Goal: Information Seeking & Learning: Check status

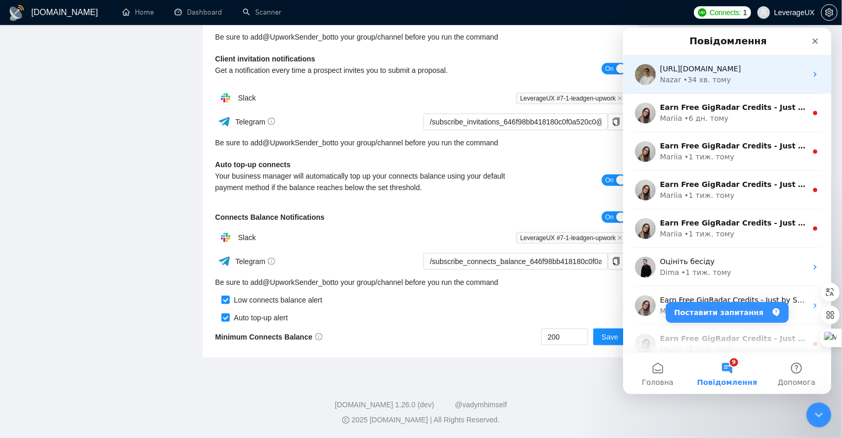
click at [724, 77] on div "• 34 хв. тому" at bounding box center [707, 79] width 48 height 11
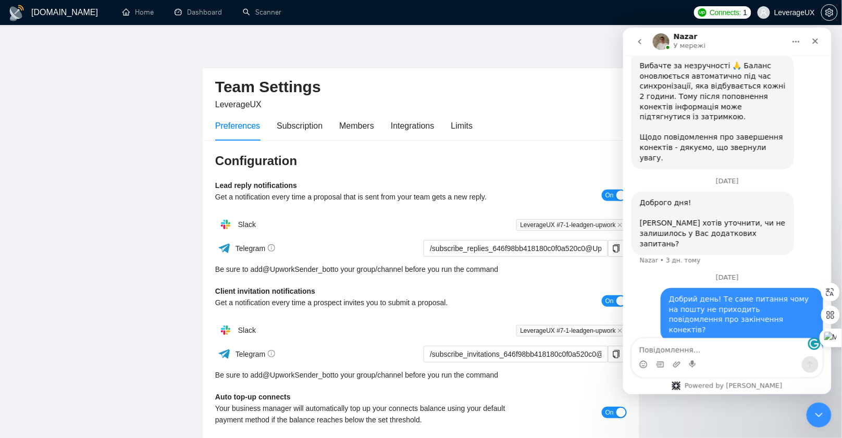
click at [128, 163] on main "Team Settings LeverageUX Preferences Subscription Members Integrations Limits C…" at bounding box center [421, 316] width 809 height 549
click at [653, 350] on textarea "Повідомлення..." at bounding box center [727, 347] width 191 height 18
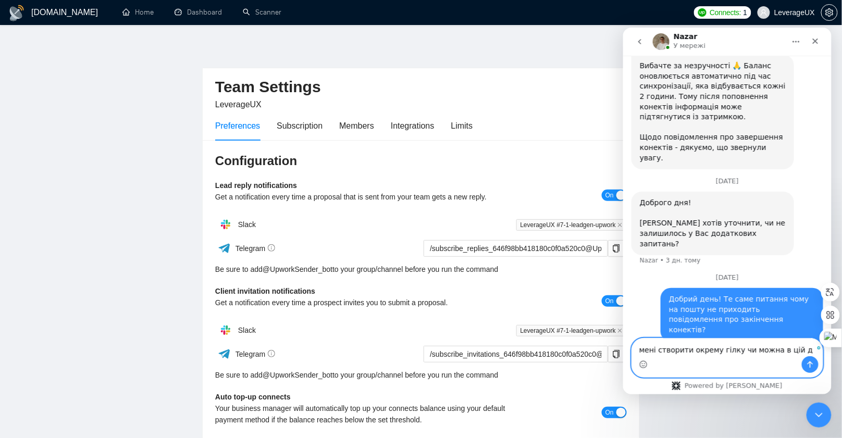
type textarea "мені створити окрему гілку чи можна в цій"
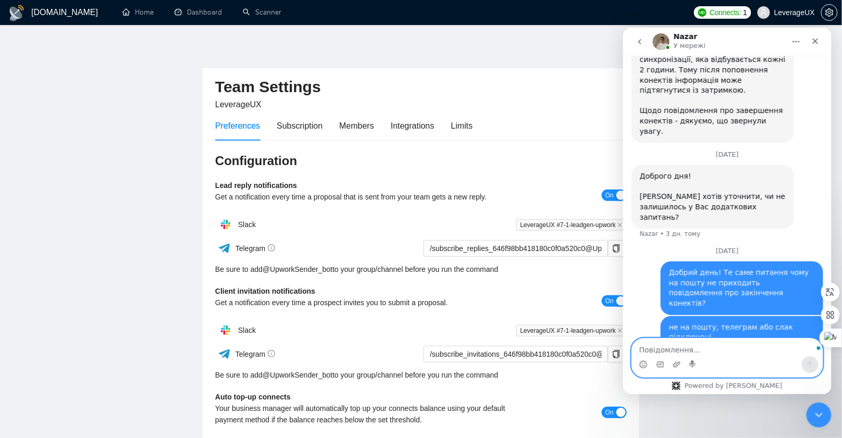
scroll to position [342, 0]
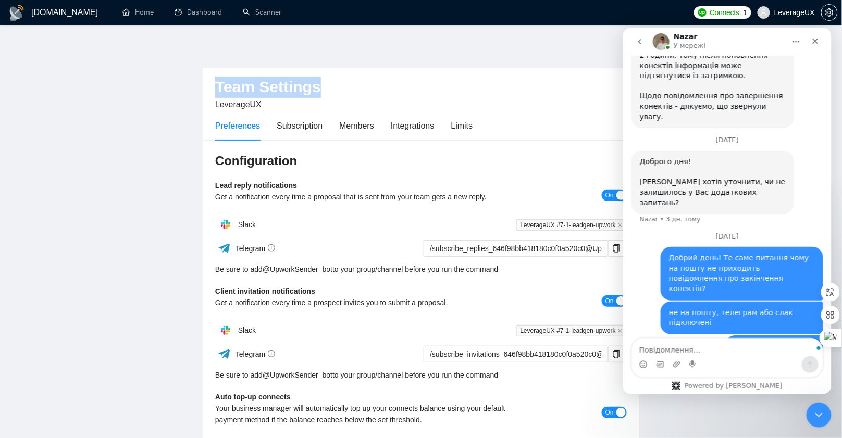
click at [402, 77] on h2 "Team Settings" at bounding box center [421, 87] width 412 height 21
click at [207, 15] on link "Dashboard" at bounding box center [198, 12] width 47 height 9
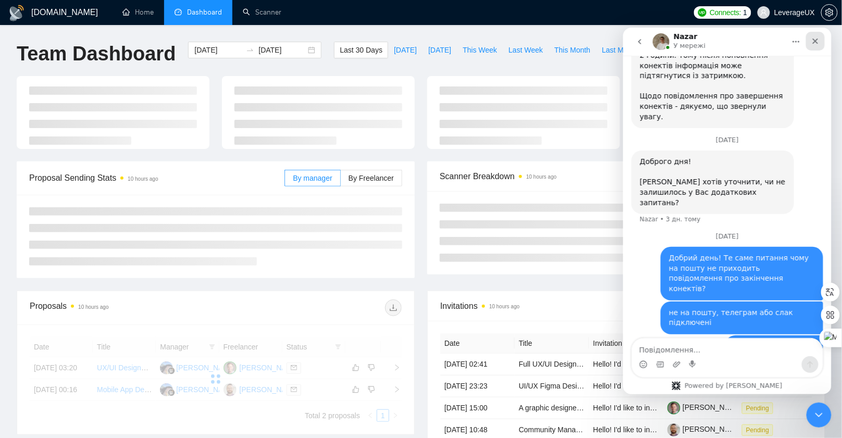
click at [814, 42] on nav "[PERSON_NAME] У мережі" at bounding box center [727, 41] width 208 height 28
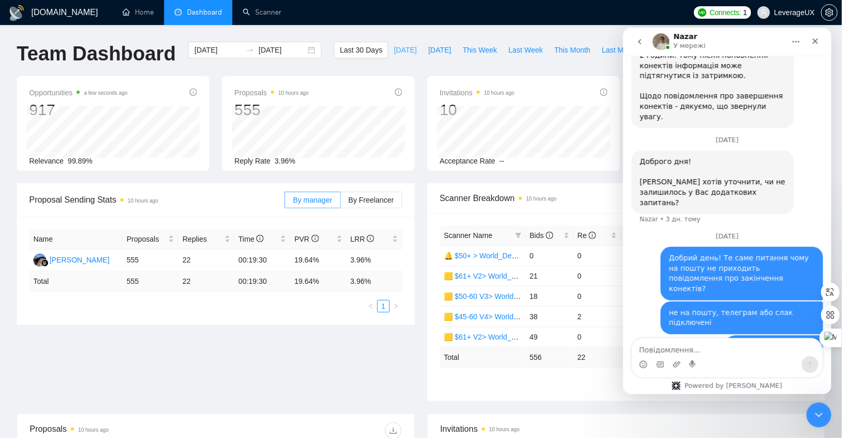
click at [404, 52] on span "[DATE]" at bounding box center [405, 49] width 23 height 11
click at [382, 208] on div "By manager By Freelancer" at bounding box center [344, 199] width 118 height 33
click at [382, 206] on label "By Freelancer" at bounding box center [372, 200] width 62 height 17
click at [341, 203] on input "By Freelancer" at bounding box center [341, 203] width 0 height 0
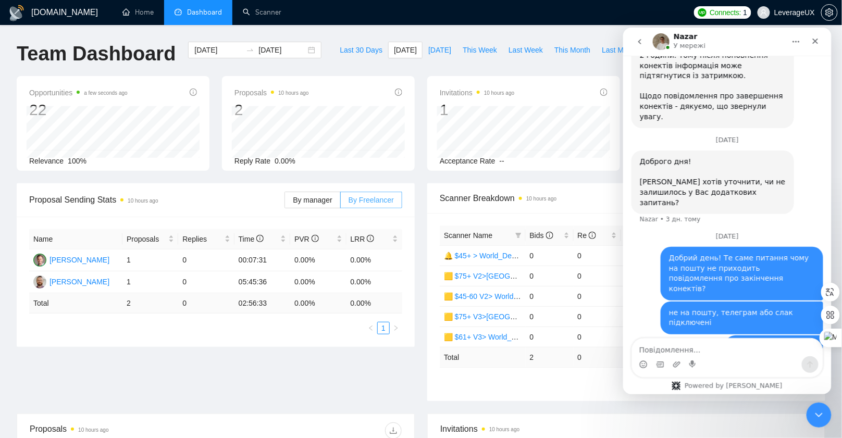
click at [381, 203] on label "By Freelancer" at bounding box center [372, 200] width 62 height 17
click at [341, 203] on input "By Freelancer" at bounding box center [341, 203] width 0 height 0
click at [819, 38] on icon "Закрити" at bounding box center [815, 40] width 8 height 8
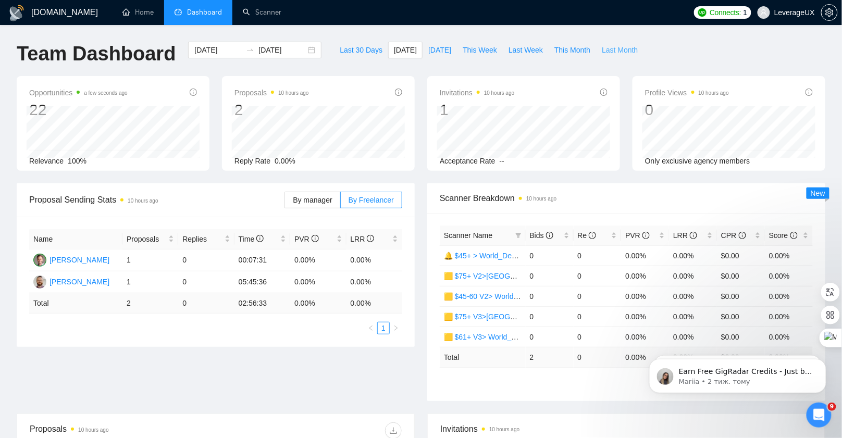
click at [617, 49] on span "Last Month" at bounding box center [620, 49] width 36 height 11
type input "[DATE]"
